Goal: Task Accomplishment & Management: Manage account settings

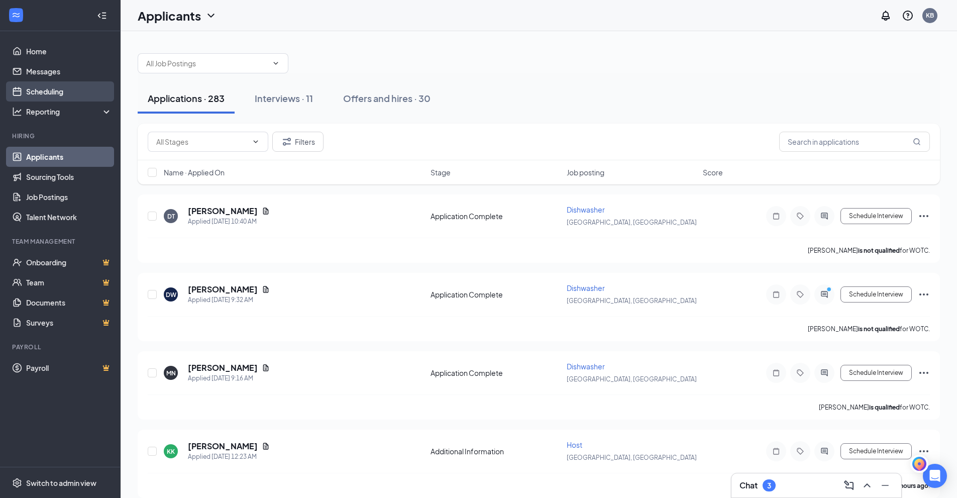
click at [36, 90] on link "Scheduling" at bounding box center [69, 91] width 86 height 20
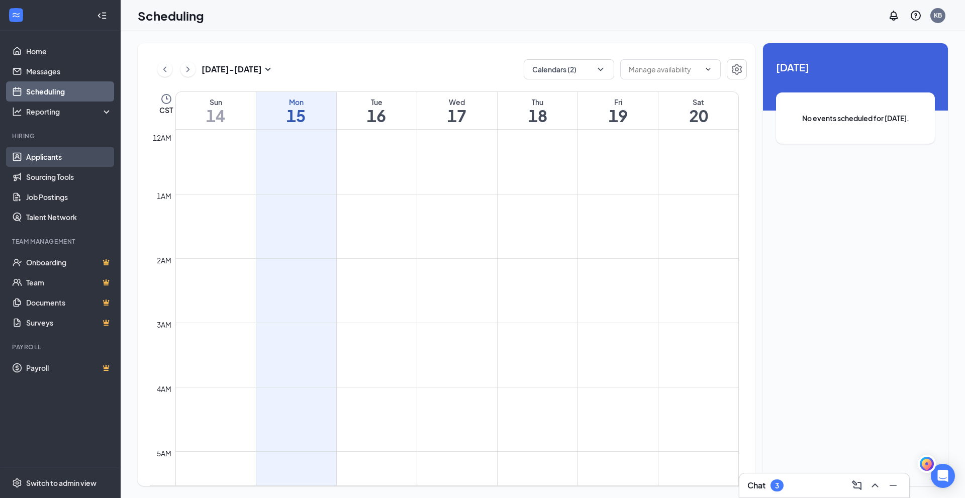
click at [39, 155] on link "Applicants" at bounding box center [69, 157] width 86 height 20
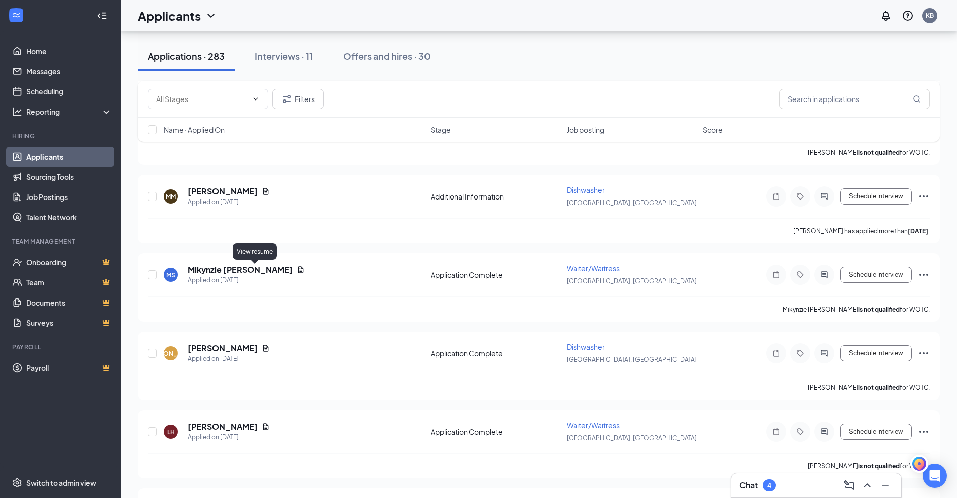
scroll to position [3065, 0]
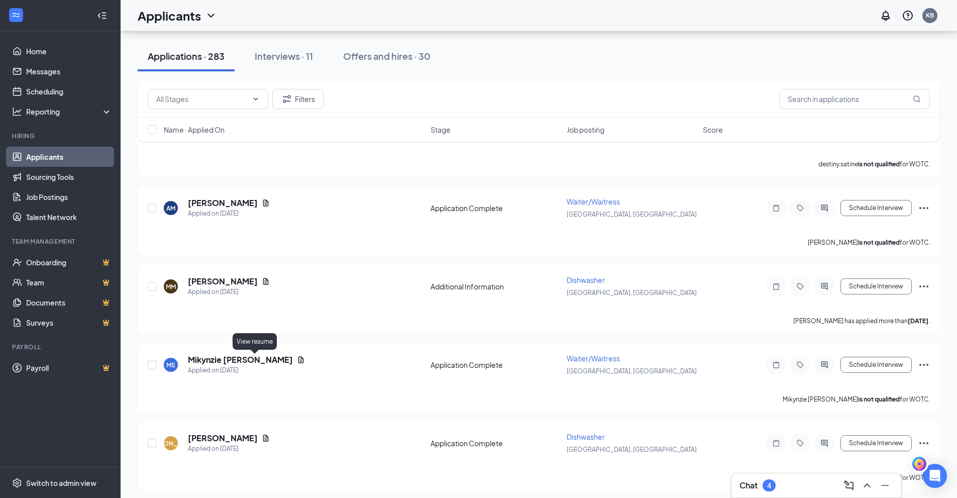
click at [230, 126] on div "Name · Applied On" at bounding box center [294, 130] width 261 height 10
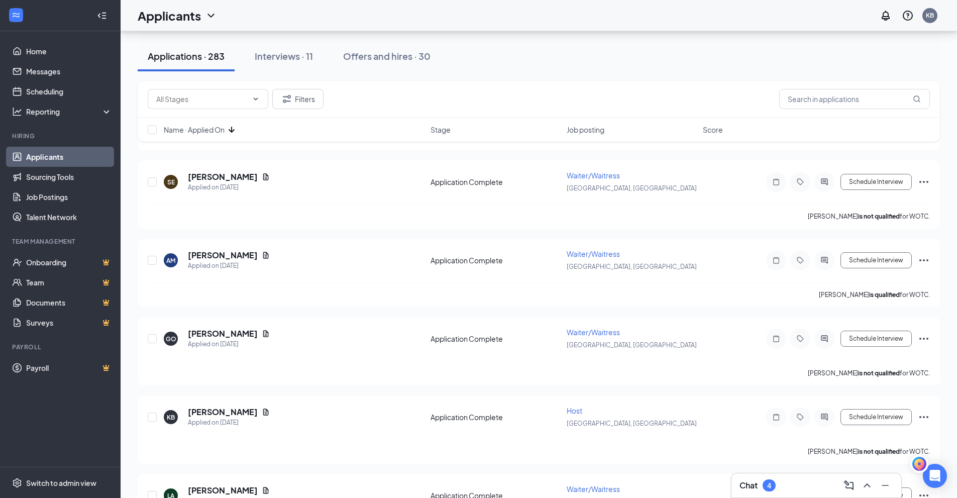
scroll to position [1708, 0]
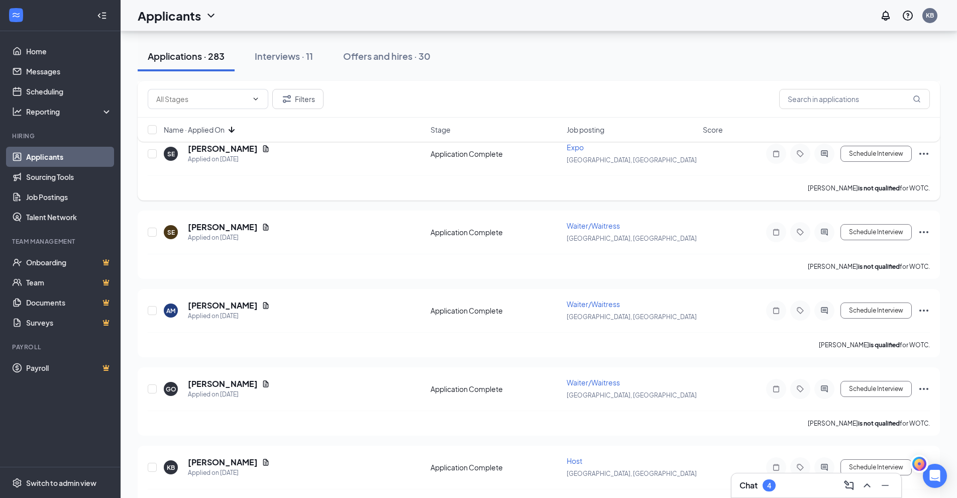
click at [294, 57] on div "Interviews · 11" at bounding box center [284, 56] width 58 height 13
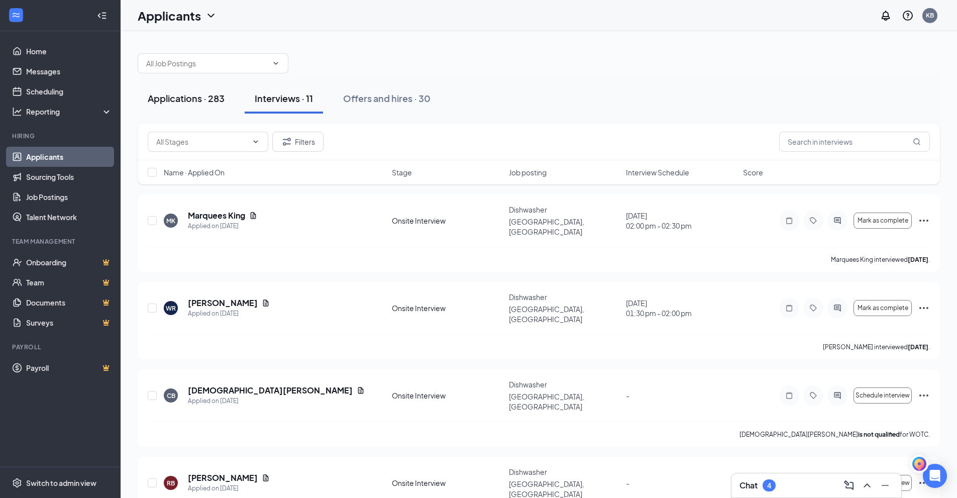
click at [180, 100] on div "Applications · 283" at bounding box center [186, 98] width 77 height 13
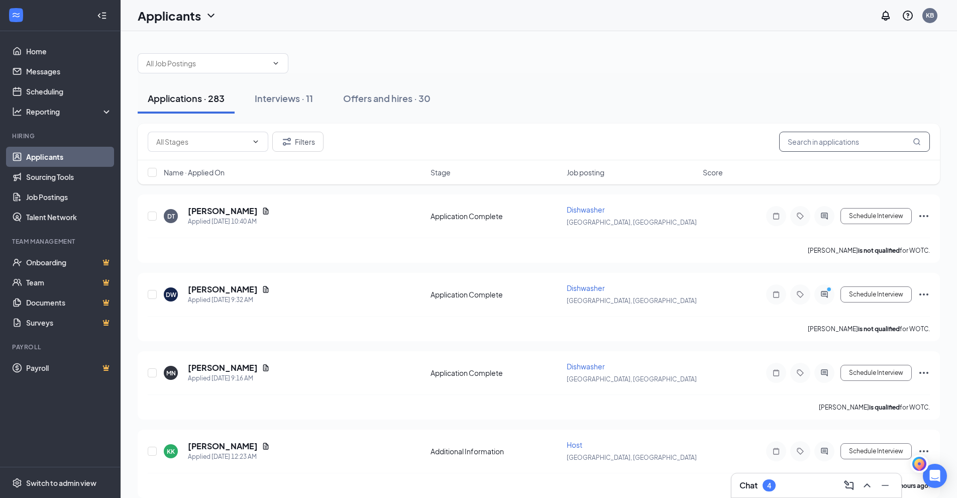
click at [828, 138] on input "text" at bounding box center [854, 142] width 151 height 20
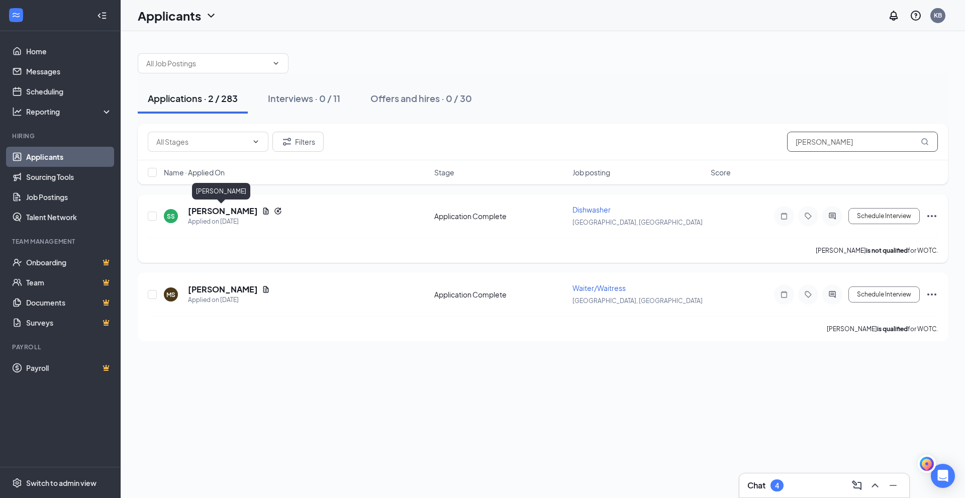
type input "[PERSON_NAME]"
click at [216, 209] on h5 "[PERSON_NAME]" at bounding box center [223, 211] width 70 height 11
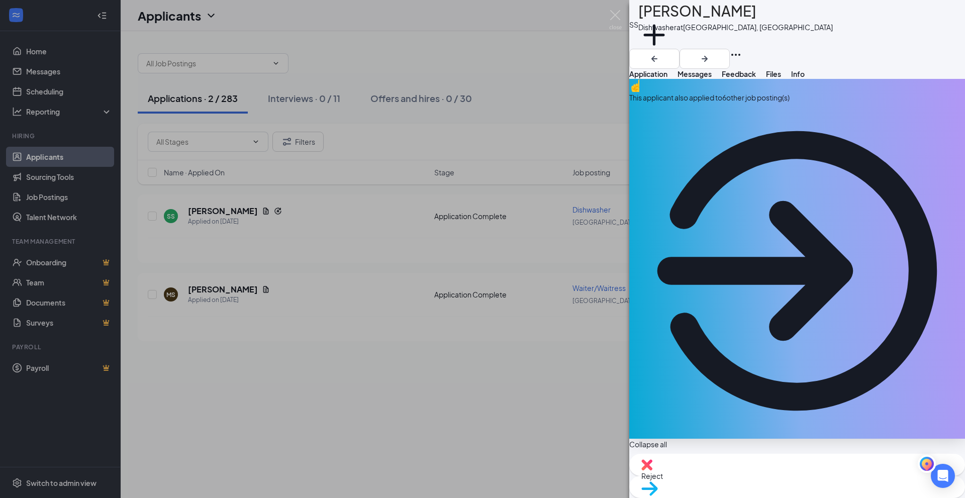
scroll to position [141, 0]
